Goal: Entertainment & Leisure: Consume media (video, audio)

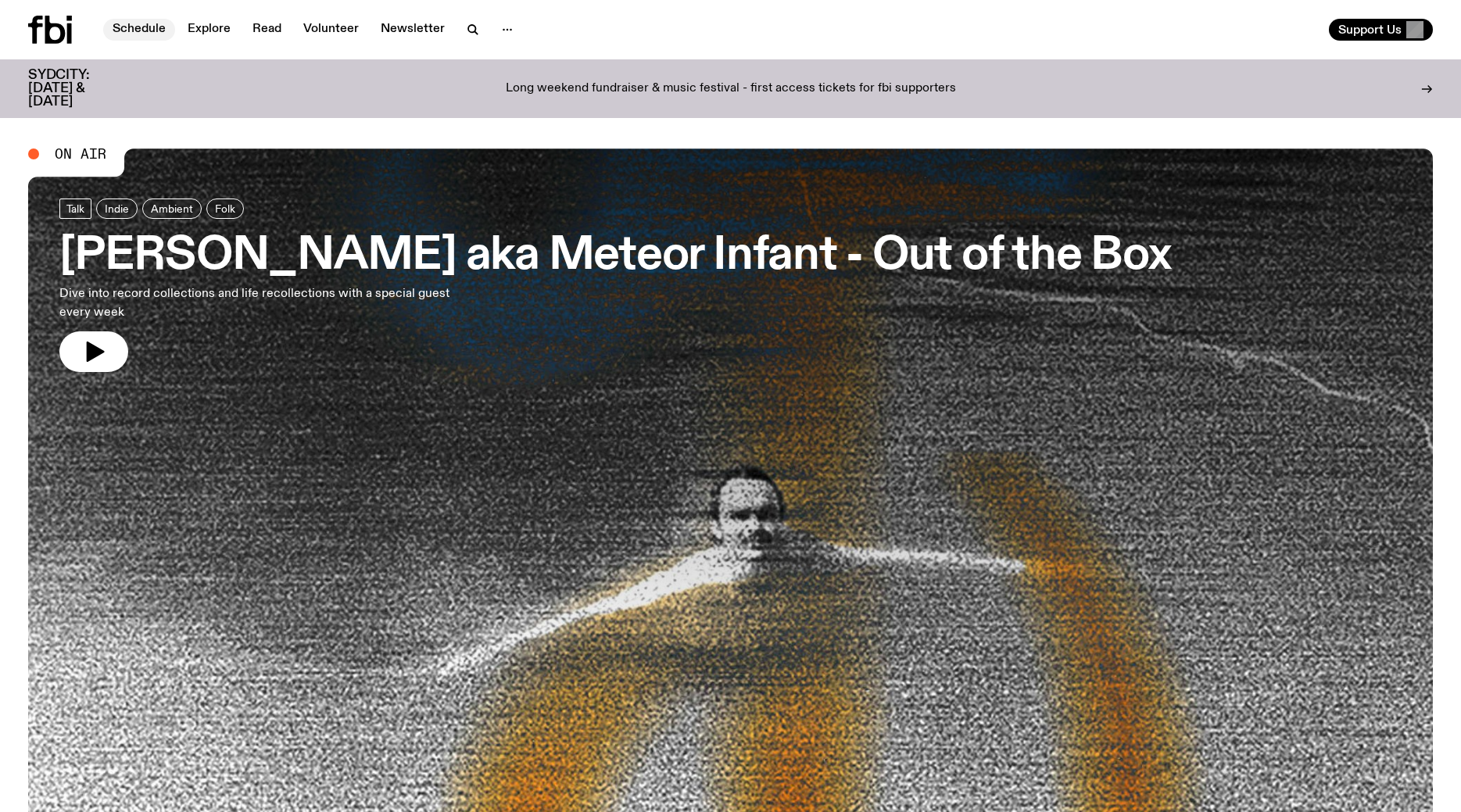
click at [158, 31] on link "Schedule" at bounding box center [139, 30] width 72 height 22
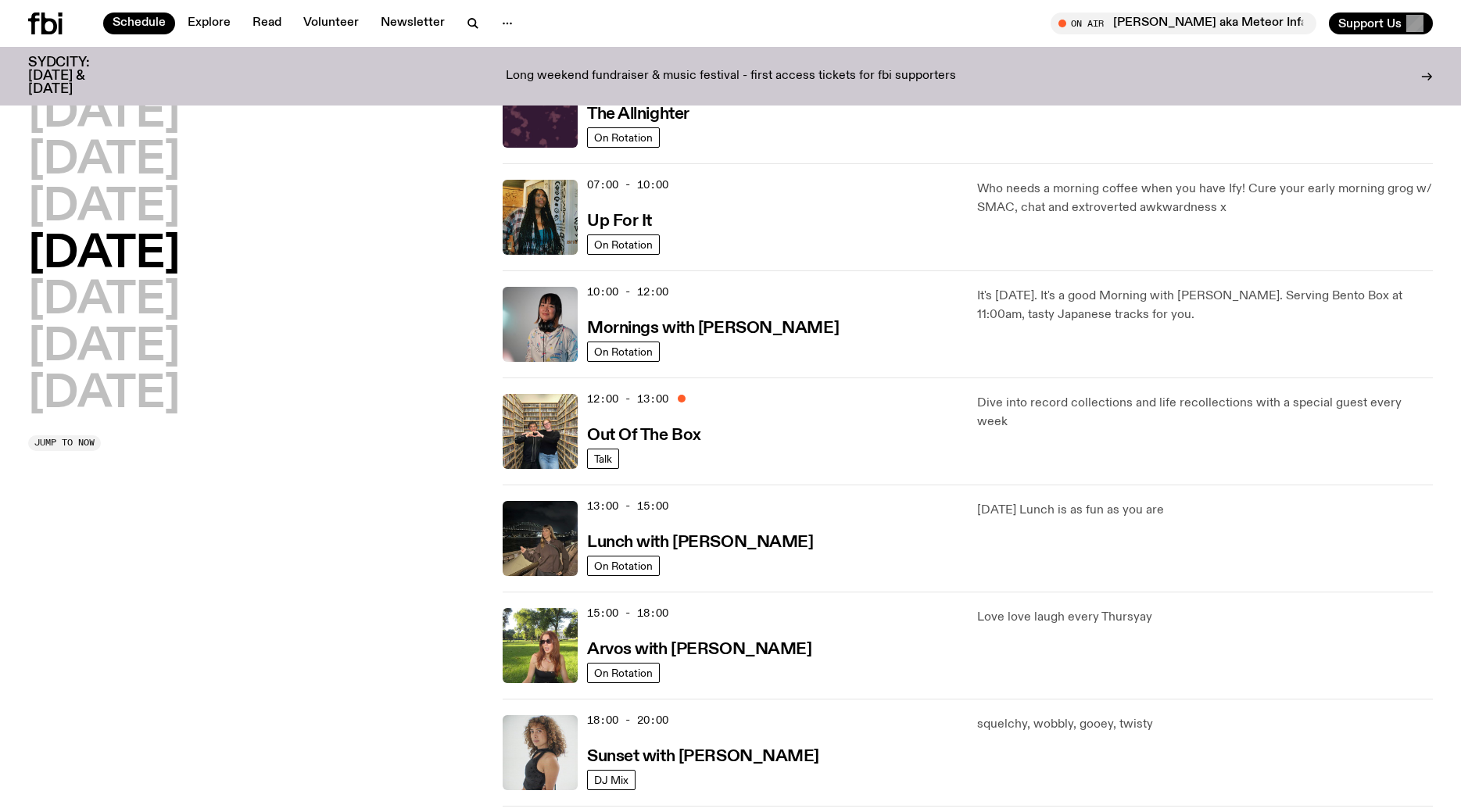
scroll to position [159, 0]
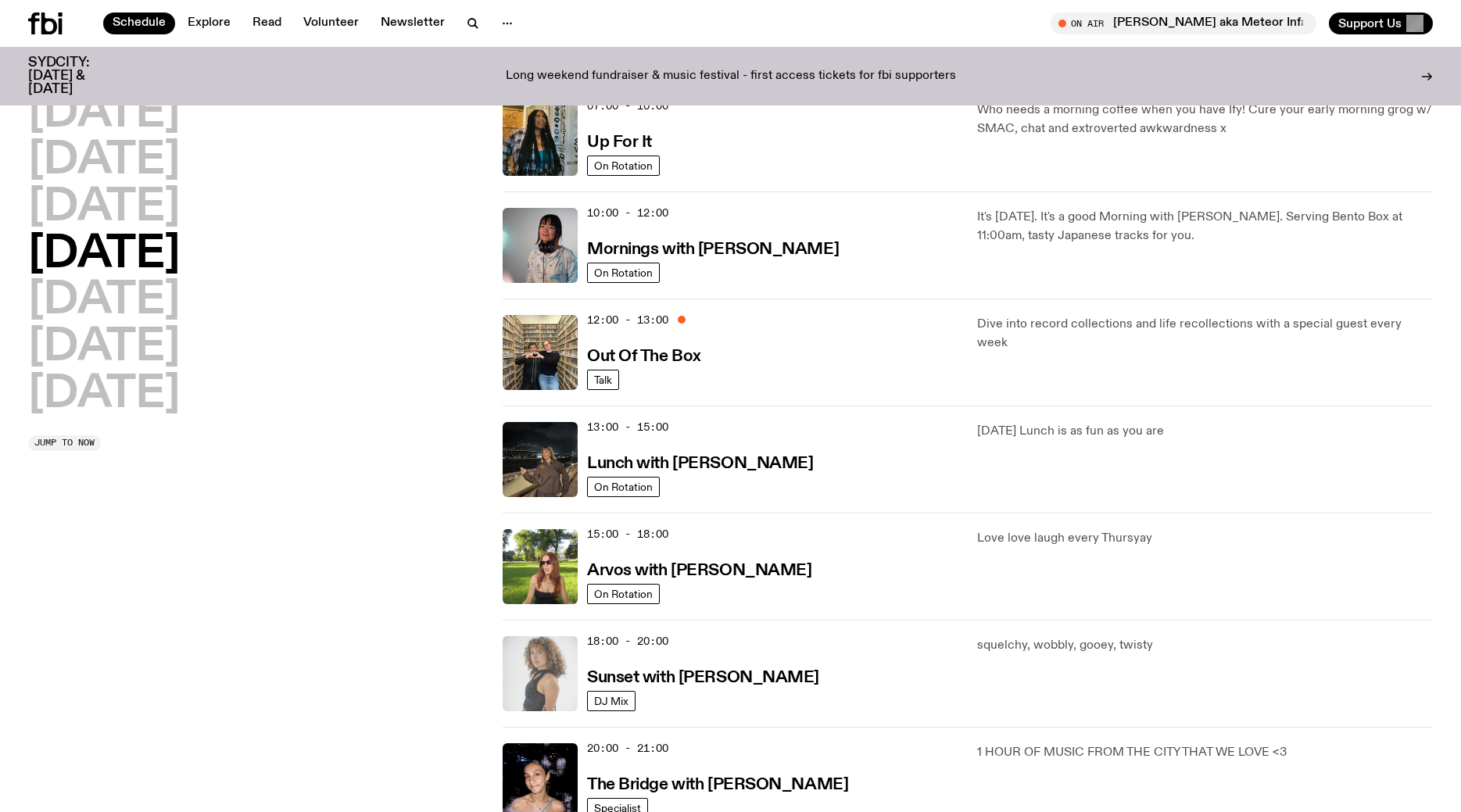
click at [565, 667] on img at bounding box center [540, 673] width 75 height 75
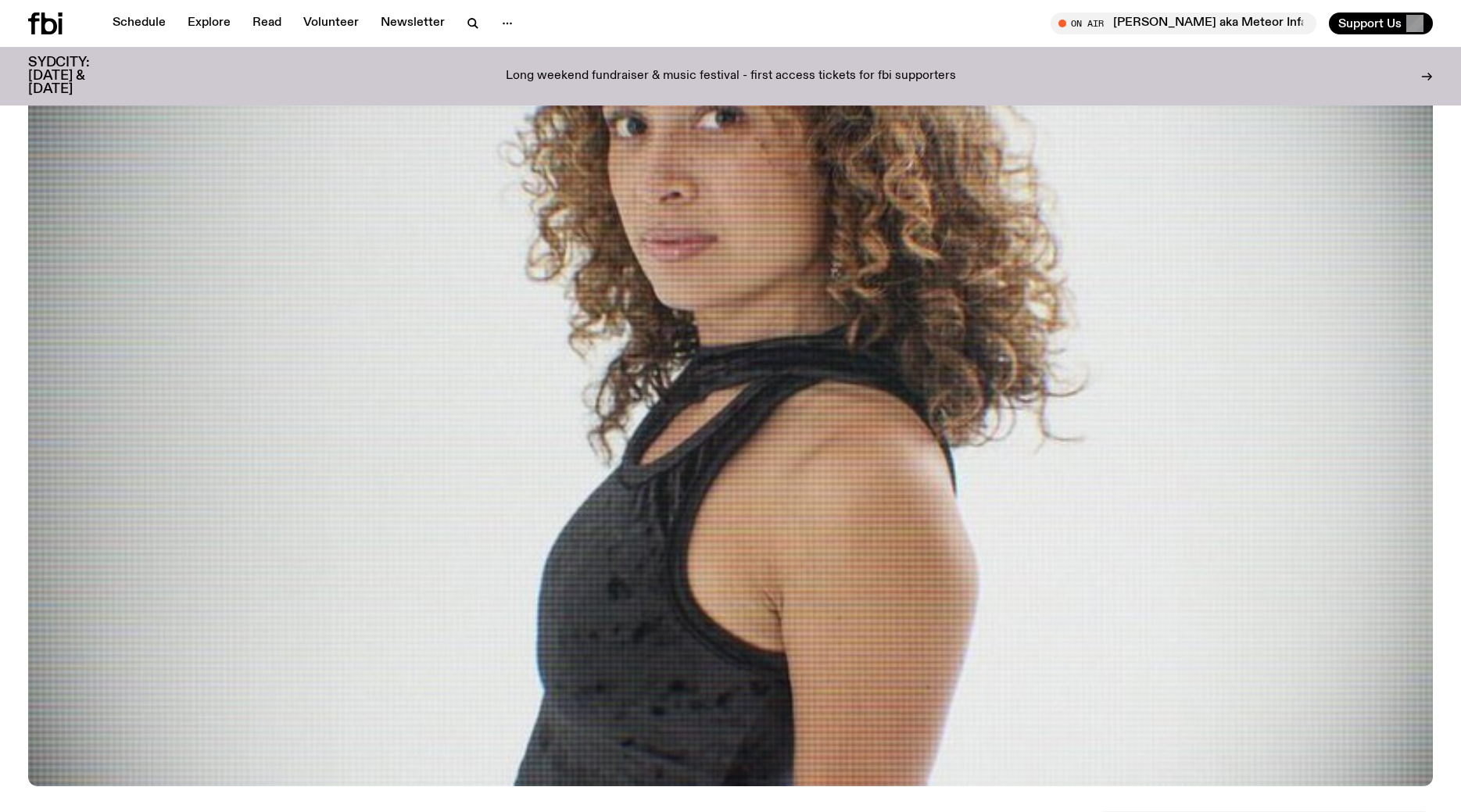
scroll to position [546, 0]
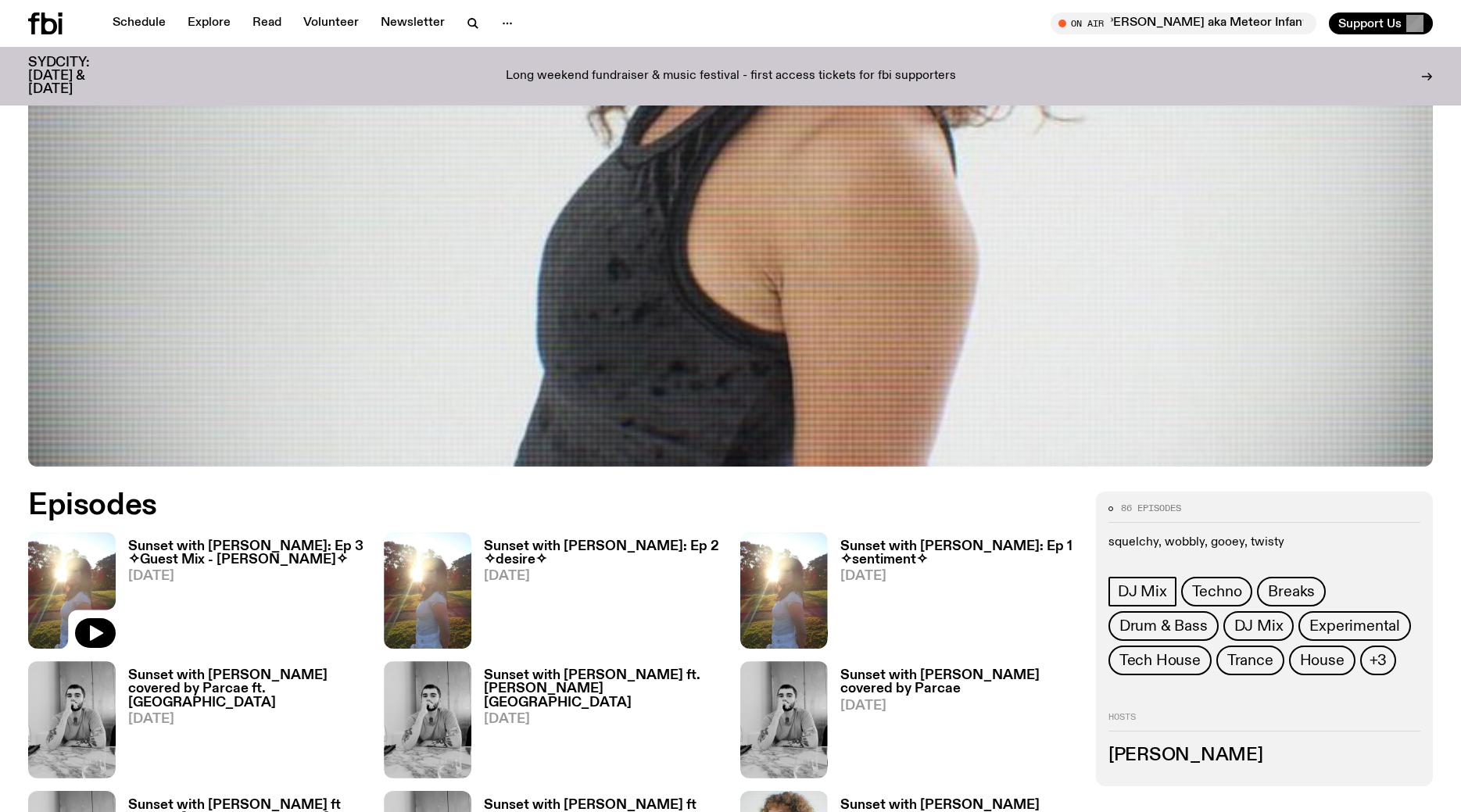
click at [61, 590] on img at bounding box center [72, 589] width 87 height 116
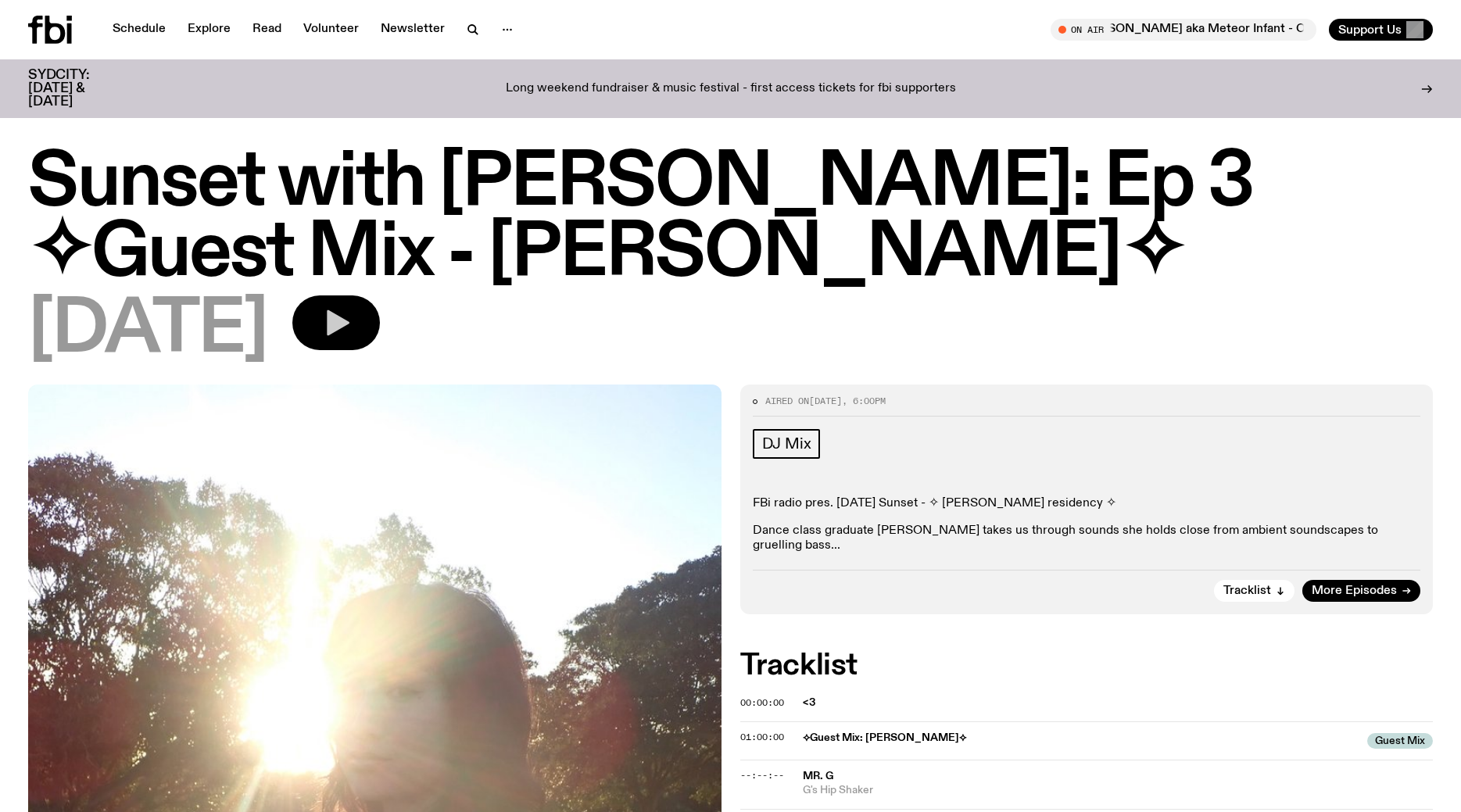
click at [380, 295] on button "button" at bounding box center [336, 322] width 87 height 55
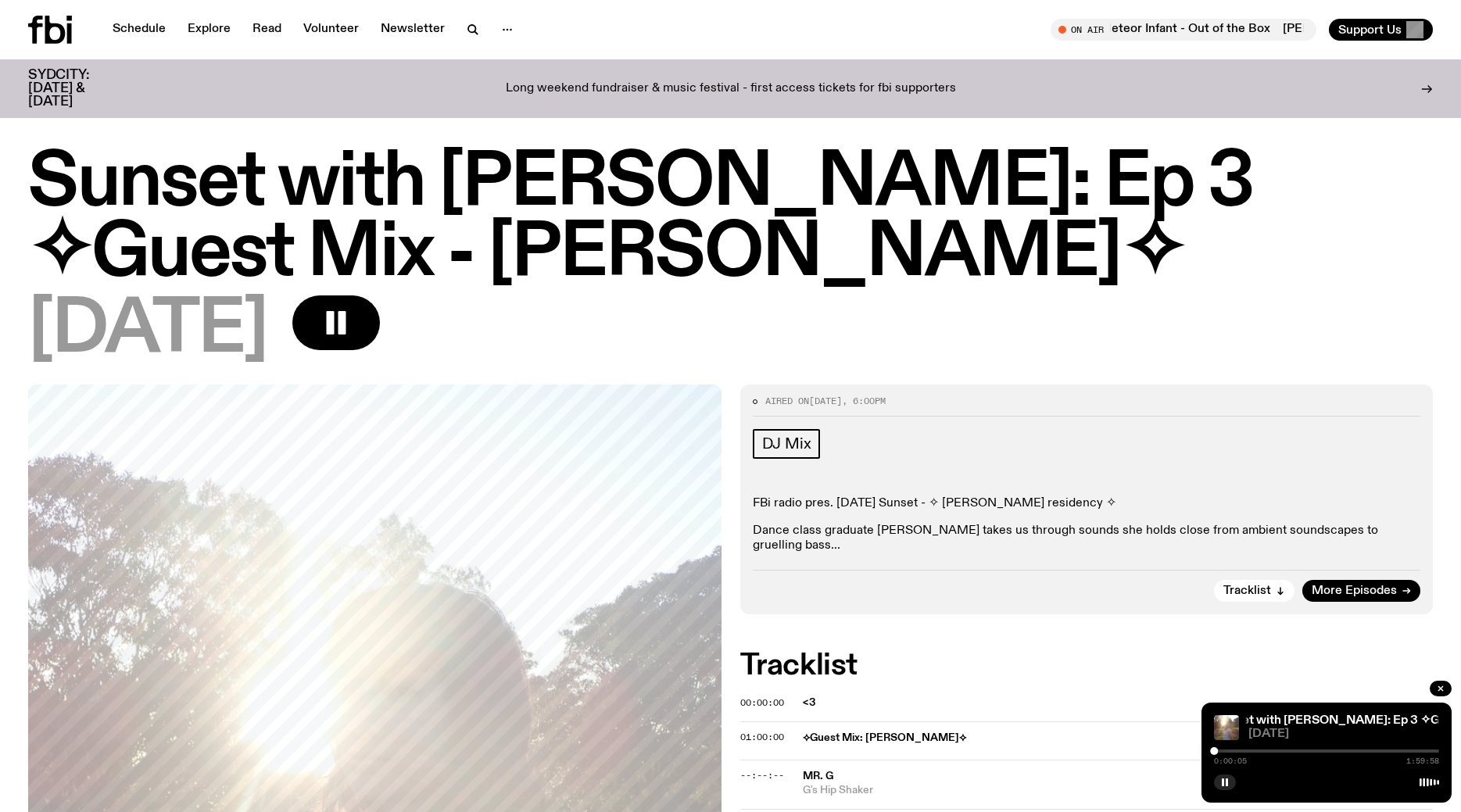
click at [1227, 751] on div at bounding box center [1326, 750] width 225 height 3
